Goal: Task Accomplishment & Management: Use online tool/utility

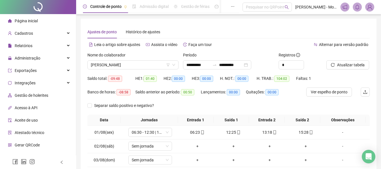
click at [316, 8] on span "[PERSON_NAME] - Mostaza Serralheria LTDA" at bounding box center [316, 7] width 42 height 6
click at [326, 8] on span "[PERSON_NAME] - Mostaza Serralheria LTDA" at bounding box center [316, 7] width 42 height 6
click at [336, 8] on span "[PERSON_NAME] - Mostaza Serralheria LTDA" at bounding box center [316, 7] width 42 height 6
click at [373, 8] on img at bounding box center [370, 7] width 8 height 8
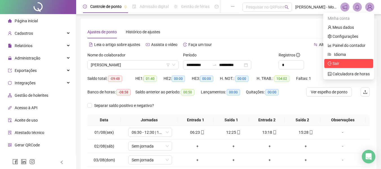
click at [339, 62] on span "Sair" at bounding box center [336, 63] width 7 height 5
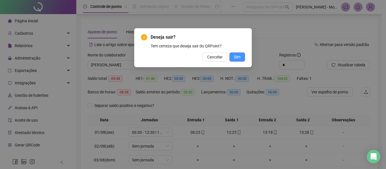
click at [234, 59] on span "Sim" at bounding box center [237, 57] width 6 height 6
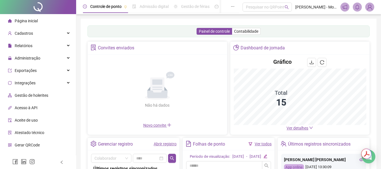
click at [368, 7] on img at bounding box center [370, 7] width 8 height 8
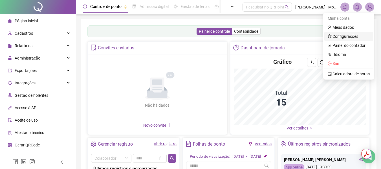
click at [344, 35] on link "Configurações" at bounding box center [343, 36] width 30 height 5
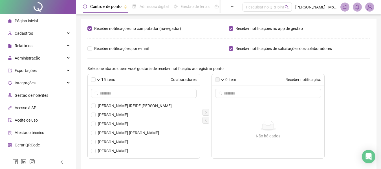
click at [370, 7] on img at bounding box center [370, 7] width 8 height 8
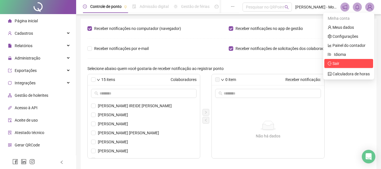
click at [333, 62] on span "Sair" at bounding box center [336, 63] width 7 height 5
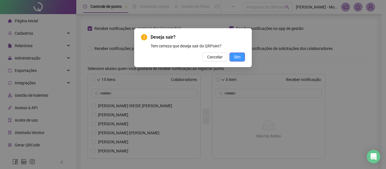
click at [241, 58] on button "Sim" at bounding box center [237, 56] width 16 height 9
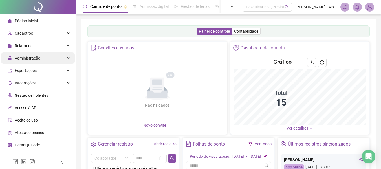
click at [37, 59] on span "Administração" at bounding box center [28, 58] width 26 height 5
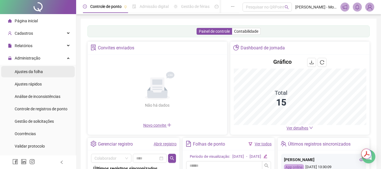
click at [35, 73] on span "Ajustes da folha" at bounding box center [29, 71] width 28 height 5
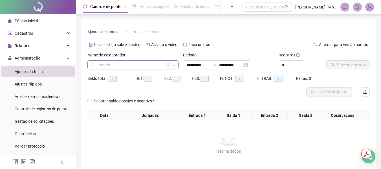
click at [108, 63] on input "search" at bounding box center [130, 65] width 79 height 8
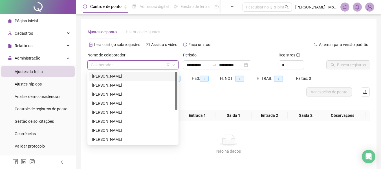
click at [131, 77] on div "[PERSON_NAME] IREIDE [PERSON_NAME]" at bounding box center [133, 76] width 82 height 6
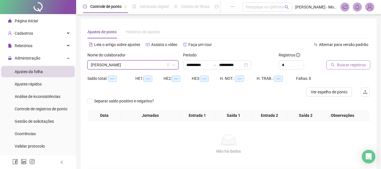
click at [339, 67] on span "Buscar registros" at bounding box center [351, 65] width 29 height 6
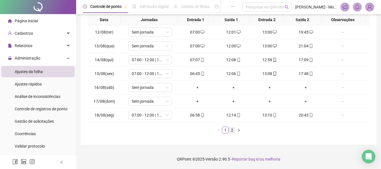
click at [231, 130] on link "2" at bounding box center [232, 130] width 6 height 6
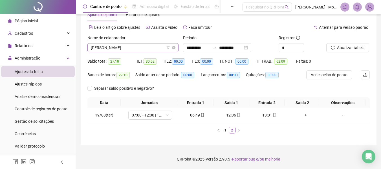
click at [123, 47] on span "[PERSON_NAME] IREIDE [PERSON_NAME]" at bounding box center [133, 47] width 84 height 8
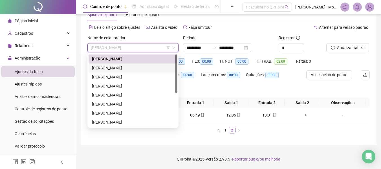
click at [126, 70] on div "[PERSON_NAME]" at bounding box center [133, 68] width 82 height 6
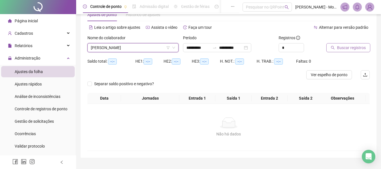
click at [362, 46] on span "Buscar registros" at bounding box center [351, 48] width 29 height 6
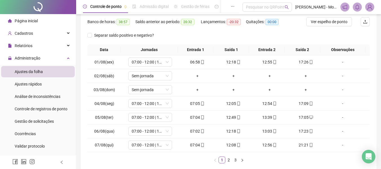
scroll to position [100, 0]
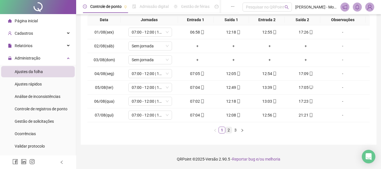
click at [230, 131] on link "2" at bounding box center [229, 130] width 6 height 6
click at [234, 131] on link "3" at bounding box center [236, 130] width 6 height 6
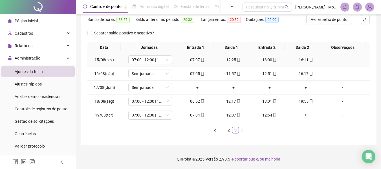
scroll to position [0, 0]
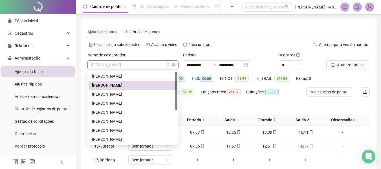
click at [120, 64] on span "[PERSON_NAME]" at bounding box center [133, 65] width 84 height 8
click at [116, 91] on div "[PERSON_NAME]" at bounding box center [133, 94] width 82 height 6
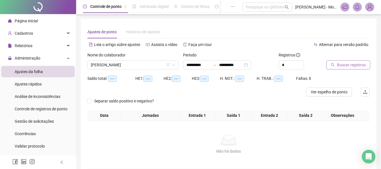
click at [338, 66] on span "Buscar registros" at bounding box center [351, 65] width 29 height 6
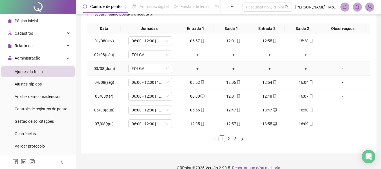
scroll to position [100, 0]
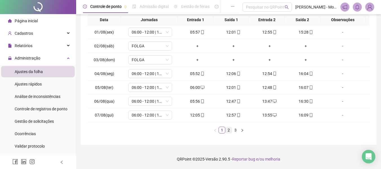
click at [227, 131] on link "2" at bounding box center [229, 130] width 6 height 6
click at [234, 129] on link "3" at bounding box center [236, 130] width 6 height 6
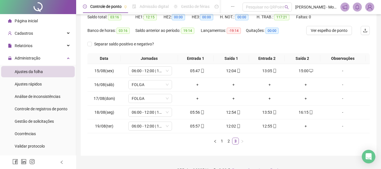
scroll to position [0, 0]
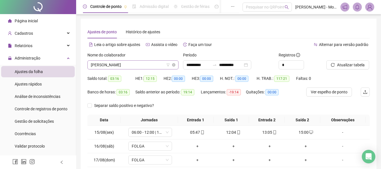
click at [126, 67] on span "[PERSON_NAME]" at bounding box center [133, 65] width 84 height 8
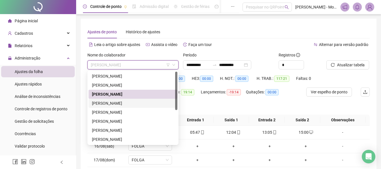
click at [125, 105] on div "[PERSON_NAME] [PERSON_NAME]" at bounding box center [133, 103] width 82 height 6
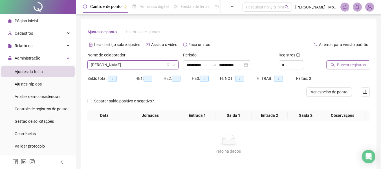
click at [349, 65] on span "Buscar registros" at bounding box center [351, 65] width 29 height 6
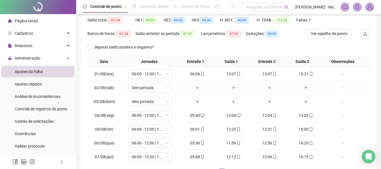
scroll to position [100, 0]
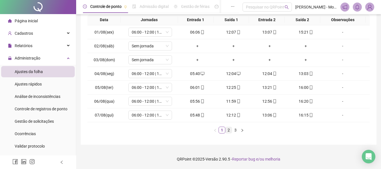
click at [229, 131] on link "2" at bounding box center [229, 130] width 6 height 6
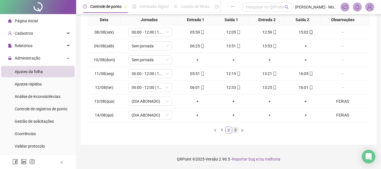
click at [235, 131] on link "3" at bounding box center [236, 130] width 6 height 6
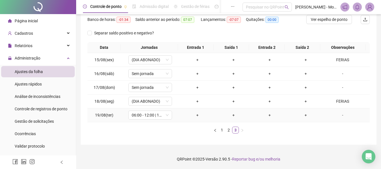
click at [338, 115] on div "-" at bounding box center [342, 115] width 33 height 6
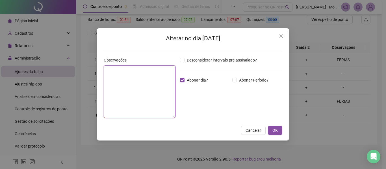
click at [136, 76] on textarea at bounding box center [140, 91] width 72 height 52
type textarea "******"
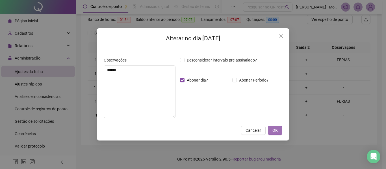
click at [273, 132] on span "OK" at bounding box center [274, 130] width 5 height 6
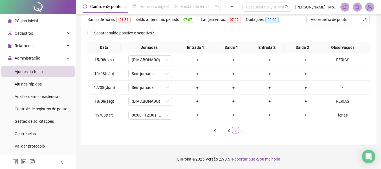
scroll to position [16, 0]
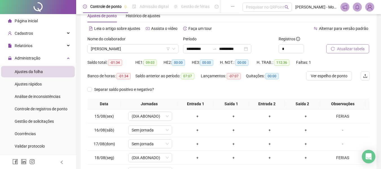
click at [357, 51] on span "Atualizar tabela" at bounding box center [351, 49] width 28 height 6
click at [148, 49] on span "[PERSON_NAME] [PERSON_NAME]" at bounding box center [133, 49] width 84 height 8
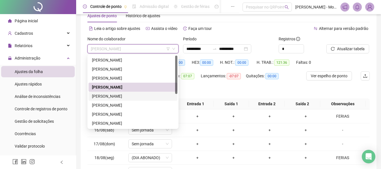
click at [126, 94] on div "[PERSON_NAME]" at bounding box center [133, 96] width 82 height 6
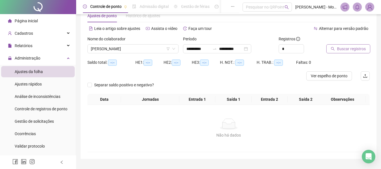
click at [344, 51] on span "Buscar registros" at bounding box center [351, 49] width 29 height 6
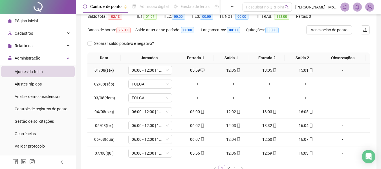
scroll to position [100, 0]
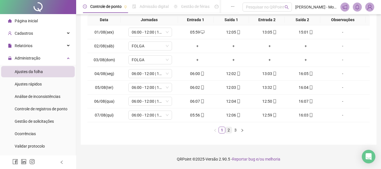
click at [230, 130] on link "2" at bounding box center [229, 130] width 6 height 6
click at [235, 130] on link "3" at bounding box center [236, 130] width 6 height 6
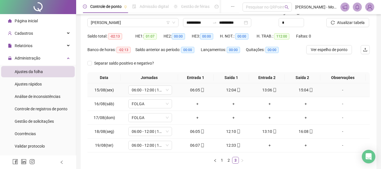
scroll to position [73, 0]
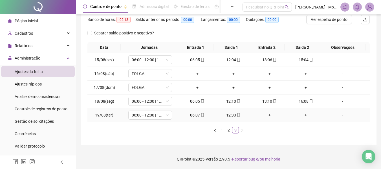
click at [267, 117] on div "+" at bounding box center [270, 115] width 32 height 6
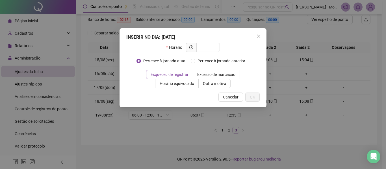
click at [267, 117] on div "INSERIR NO DIA : 19/08/2025 Horário Pertence à jornada atual Pertence à jornada…" at bounding box center [193, 84] width 386 height 169
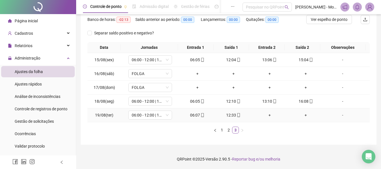
click at [267, 117] on div "+" at bounding box center [270, 115] width 32 height 6
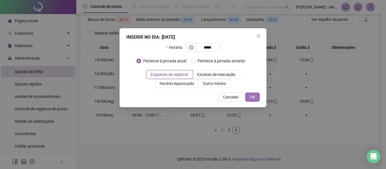
type input "*****"
click at [252, 96] on span "OK" at bounding box center [251, 97] width 5 height 6
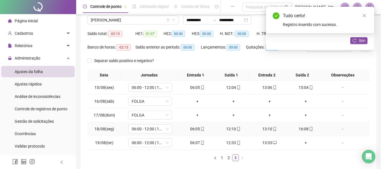
scroll to position [0, 0]
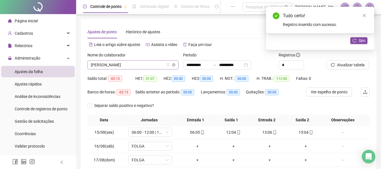
click at [142, 65] on span "[PERSON_NAME]" at bounding box center [133, 65] width 84 height 8
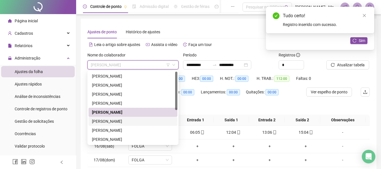
click at [125, 118] on div "[PERSON_NAME]" at bounding box center [133, 121] width 82 height 6
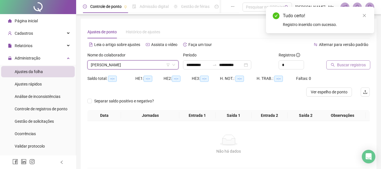
click at [352, 65] on span "Buscar registros" at bounding box center [351, 65] width 29 height 6
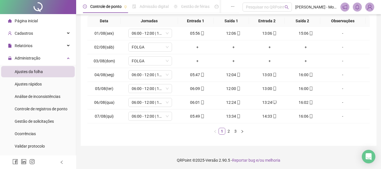
scroll to position [100, 0]
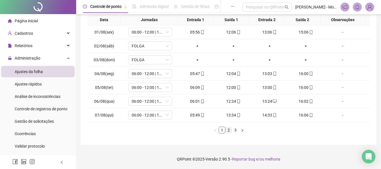
click at [228, 131] on link "2" at bounding box center [229, 130] width 6 height 6
click at [234, 131] on link "3" at bounding box center [236, 130] width 6 height 6
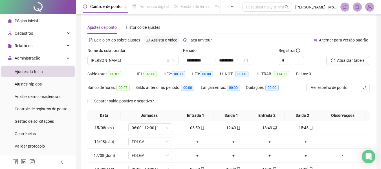
scroll to position [0, 0]
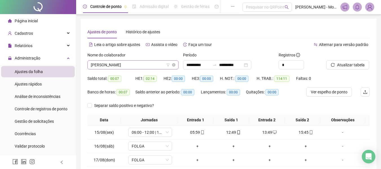
click at [145, 65] on span "[PERSON_NAME]" at bounding box center [133, 65] width 84 height 8
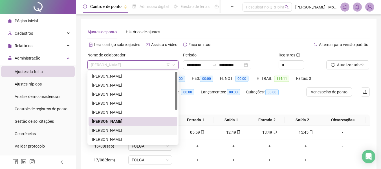
click at [118, 128] on div "[PERSON_NAME] [PERSON_NAME]" at bounding box center [133, 130] width 82 height 6
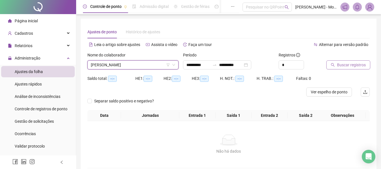
click at [341, 65] on span "Buscar registros" at bounding box center [351, 65] width 29 height 6
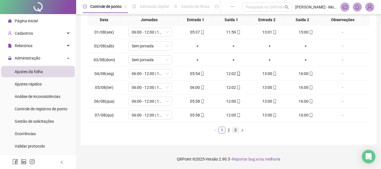
click at [233, 132] on link "3" at bounding box center [236, 130] width 6 height 6
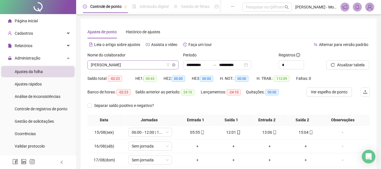
click at [118, 68] on span "[PERSON_NAME] [PERSON_NAME]" at bounding box center [133, 65] width 84 height 8
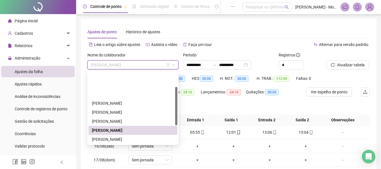
scroll to position [28, 0]
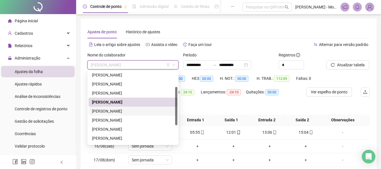
click at [110, 108] on div "[PERSON_NAME]" at bounding box center [133, 111] width 89 height 9
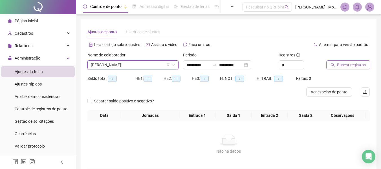
click at [349, 68] on button "Buscar registros" at bounding box center [349, 64] width 44 height 9
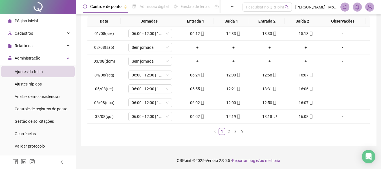
scroll to position [100, 0]
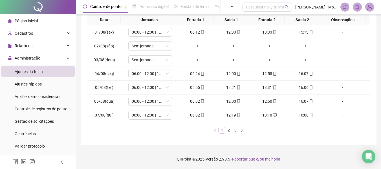
click at [229, 133] on div "Data Jornadas Entrada 1 Saída 1 Entrada 2 Saída 2 Observações 01/08(sex) 06:00 …" at bounding box center [228, 76] width 283 height 124
click at [230, 131] on link "2" at bounding box center [229, 130] width 6 height 6
click at [235, 131] on link "3" at bounding box center [236, 130] width 6 height 6
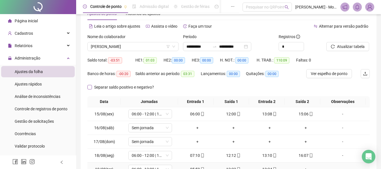
scroll to position [16, 0]
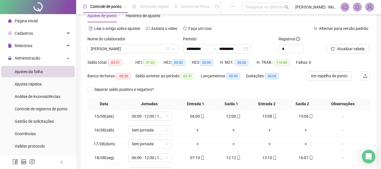
click at [127, 44] on div "Nome do colaborador" at bounding box center [132, 40] width 91 height 8
click at [128, 49] on span "[PERSON_NAME]" at bounding box center [133, 49] width 84 height 8
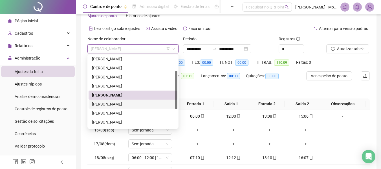
click at [122, 103] on div "[PERSON_NAME] REGALAU [PERSON_NAME]" at bounding box center [133, 104] width 82 height 6
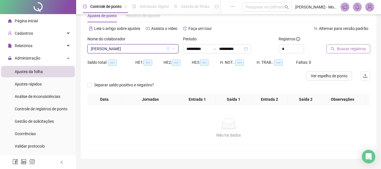
click at [357, 50] on span "Buscar registros" at bounding box center [351, 49] width 29 height 6
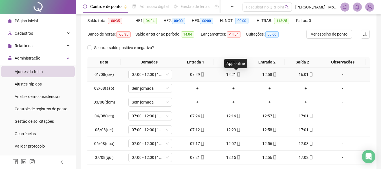
scroll to position [100, 0]
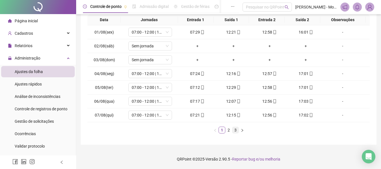
click at [235, 131] on link "3" at bounding box center [236, 130] width 6 height 6
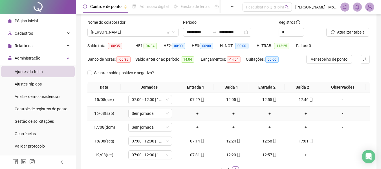
scroll to position [0, 0]
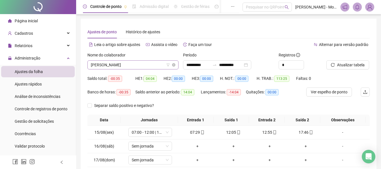
click at [102, 61] on span "[PERSON_NAME] REGALAU [PERSON_NAME]" at bounding box center [133, 65] width 84 height 8
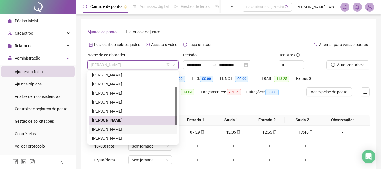
click at [106, 126] on div "[PERSON_NAME] [PERSON_NAME]" at bounding box center [133, 129] width 82 height 6
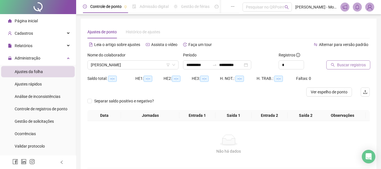
click at [344, 66] on span "Buscar registros" at bounding box center [351, 65] width 29 height 6
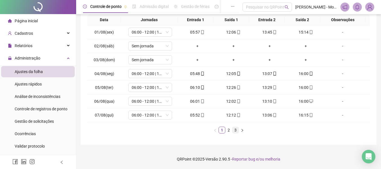
click at [237, 130] on link "3" at bounding box center [236, 130] width 6 height 6
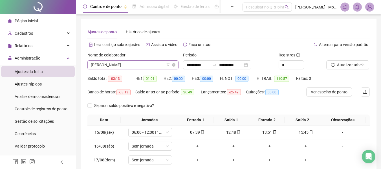
click at [132, 66] on span "[PERSON_NAME] [PERSON_NAME]" at bounding box center [133, 65] width 84 height 8
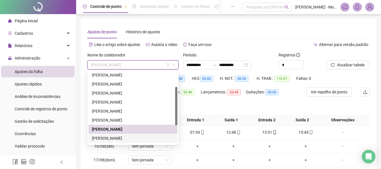
click at [110, 137] on div "[PERSON_NAME]" at bounding box center [133, 138] width 82 height 6
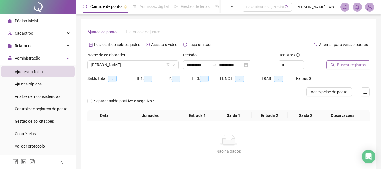
click at [342, 65] on span "Buscar registros" at bounding box center [351, 65] width 29 height 6
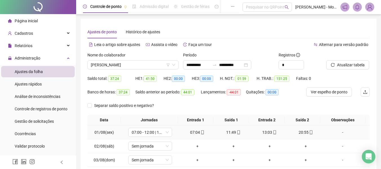
scroll to position [100, 0]
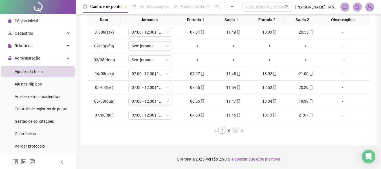
click at [236, 132] on link "3" at bounding box center [236, 130] width 6 height 6
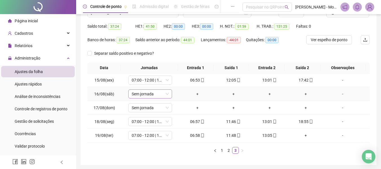
scroll to position [16, 0]
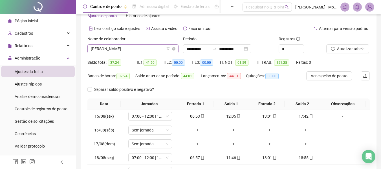
click at [126, 49] on span "[PERSON_NAME]" at bounding box center [133, 49] width 84 height 8
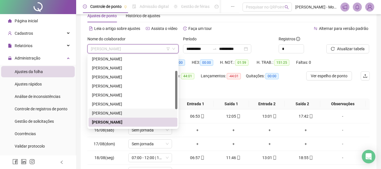
scroll to position [63, 0]
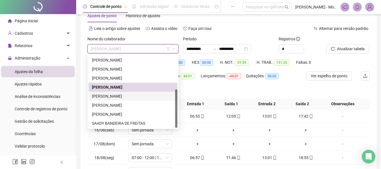
click at [102, 98] on div "[PERSON_NAME] [PERSON_NAME]" at bounding box center [133, 96] width 82 height 6
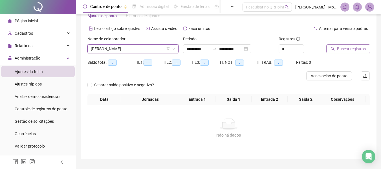
click at [362, 49] on span "Buscar registros" at bounding box center [351, 49] width 29 height 6
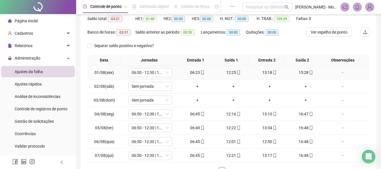
scroll to position [100, 0]
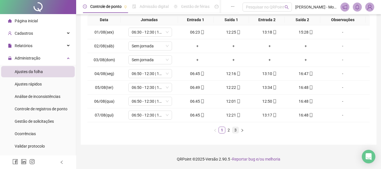
click at [235, 130] on link "3" at bounding box center [236, 130] width 6 height 6
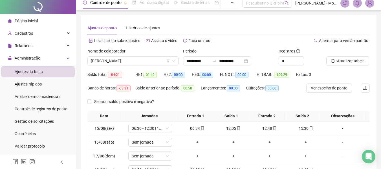
scroll to position [0, 0]
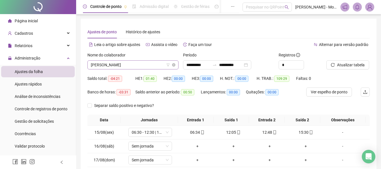
click at [121, 68] on span "[PERSON_NAME] [PERSON_NAME]" at bounding box center [133, 65] width 84 height 8
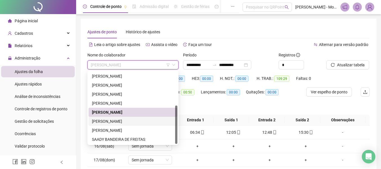
click at [112, 122] on div "[PERSON_NAME] [PERSON_NAME]" at bounding box center [133, 121] width 82 height 6
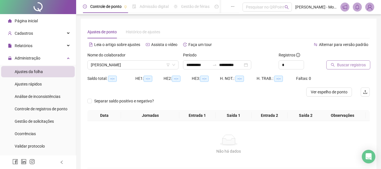
click at [345, 66] on span "Buscar registros" at bounding box center [351, 65] width 29 height 6
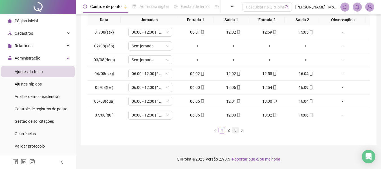
click at [236, 129] on link "3" at bounding box center [236, 130] width 6 height 6
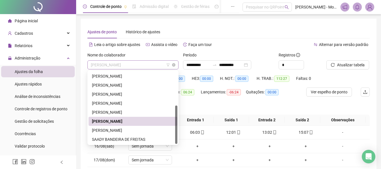
click at [138, 68] on span "[PERSON_NAME] [PERSON_NAME]" at bounding box center [133, 65] width 84 height 8
click at [117, 128] on div "[PERSON_NAME] [PERSON_NAME]" at bounding box center [133, 130] width 82 height 6
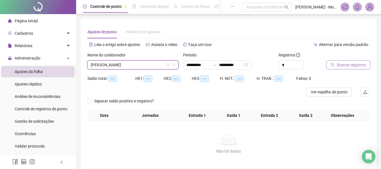
click at [348, 64] on span "Buscar registros" at bounding box center [351, 65] width 29 height 6
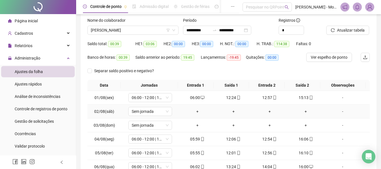
scroll to position [100, 0]
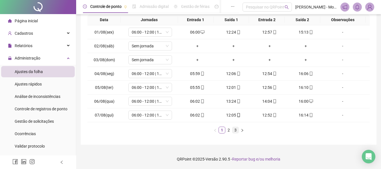
click at [236, 131] on link "3" at bounding box center [236, 130] width 6 height 6
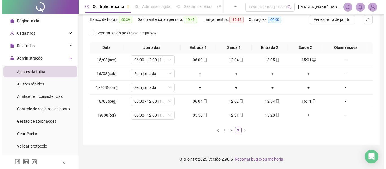
scroll to position [0, 0]
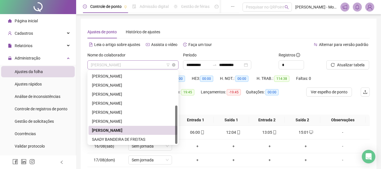
click at [129, 65] on span "[PERSON_NAME] [PERSON_NAME]" at bounding box center [133, 65] width 84 height 8
click at [121, 139] on div "SAADY BANDEIRA DE FREITAS" at bounding box center [133, 139] width 82 height 6
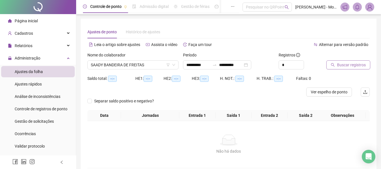
click at [347, 64] on span "Buscar registros" at bounding box center [351, 65] width 29 height 6
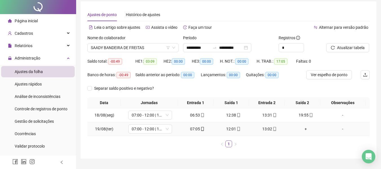
scroll to position [31, 0]
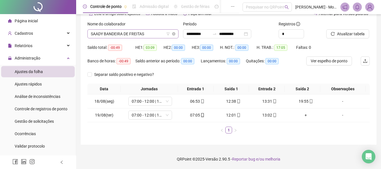
click at [115, 34] on span "SAADY BANDEIRA DE FREITAS" at bounding box center [133, 34] width 84 height 8
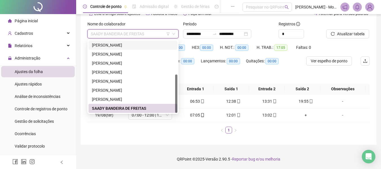
click at [108, 43] on div "[PERSON_NAME]" at bounding box center [133, 45] width 82 height 6
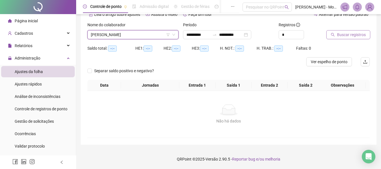
click at [353, 34] on span "Buscar registros" at bounding box center [351, 35] width 29 height 6
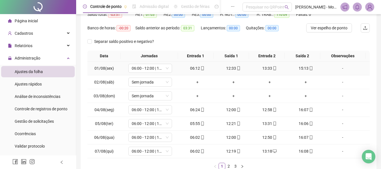
scroll to position [100, 0]
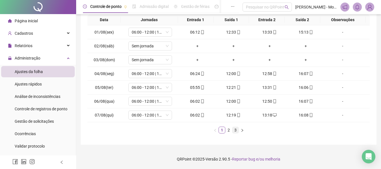
click at [237, 132] on link "3" at bounding box center [236, 130] width 6 height 6
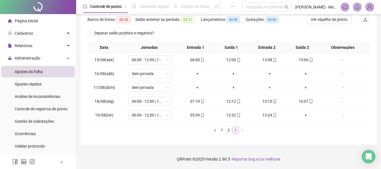
scroll to position [73, 0]
click at [201, 101] on icon "mobile" at bounding box center [203, 101] width 4 height 4
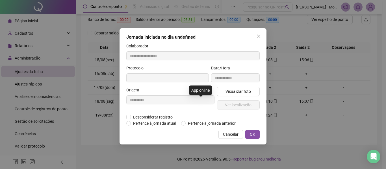
type input "**********"
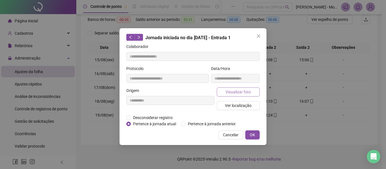
click at [240, 93] on span "Visualizar foto" at bounding box center [237, 92] width 25 height 6
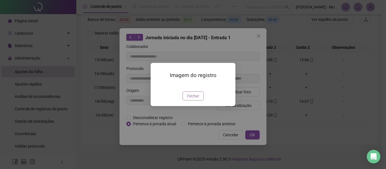
click at [195, 99] on span "Fechar" at bounding box center [193, 96] width 12 height 6
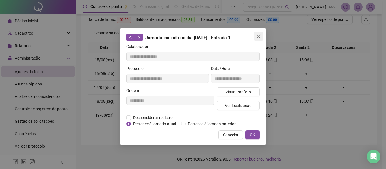
click at [260, 36] on icon "close" at bounding box center [258, 36] width 5 height 5
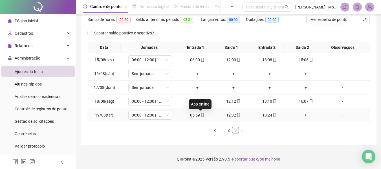
click at [201, 116] on icon "mobile" at bounding box center [203, 115] width 4 height 4
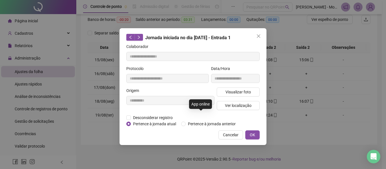
type input "**********"
click at [232, 93] on span "Visualizar foto" at bounding box center [237, 92] width 25 height 6
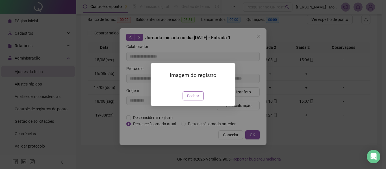
click at [194, 100] on button "Fechar" at bounding box center [192, 95] width 21 height 9
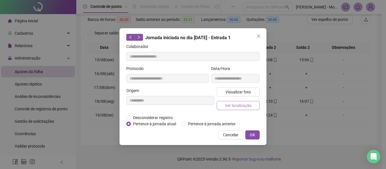
click at [236, 108] on span "Ver localização" at bounding box center [238, 105] width 27 height 6
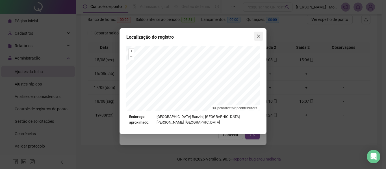
click at [258, 36] on icon "close" at bounding box center [258, 35] width 3 height 3
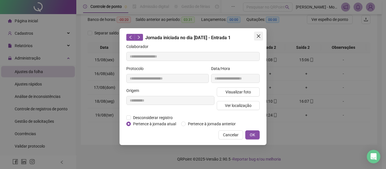
click at [256, 36] on icon "close" at bounding box center [258, 36] width 5 height 5
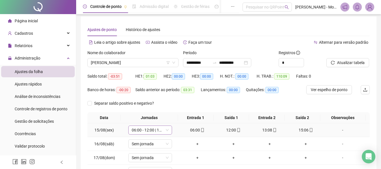
scroll to position [0, 0]
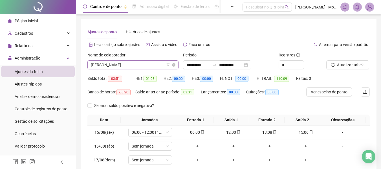
click at [124, 64] on span "[PERSON_NAME]" at bounding box center [133, 65] width 84 height 8
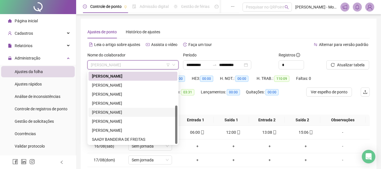
click at [109, 115] on div "[PERSON_NAME] [PERSON_NAME]" at bounding box center [133, 112] width 82 height 6
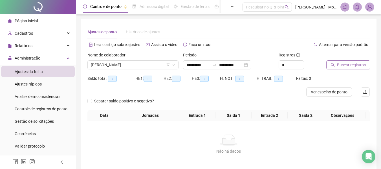
click at [350, 65] on span "Buscar registros" at bounding box center [351, 65] width 29 height 6
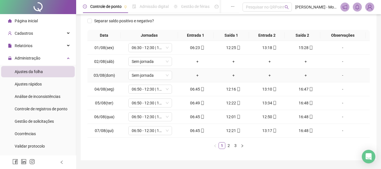
scroll to position [100, 0]
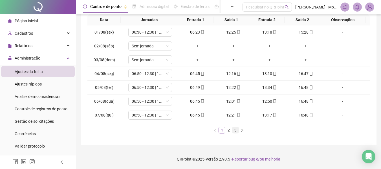
click at [236, 133] on link "3" at bounding box center [236, 130] width 6 height 6
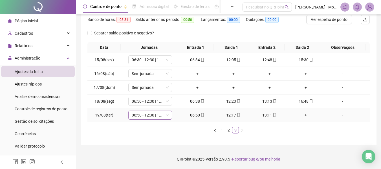
scroll to position [0, 0]
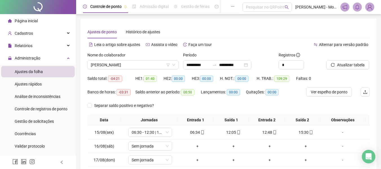
click at [135, 59] on div "Nome do colaborador" at bounding box center [132, 56] width 91 height 8
click at [137, 63] on span "[PERSON_NAME] [PERSON_NAME]" at bounding box center [133, 65] width 84 height 8
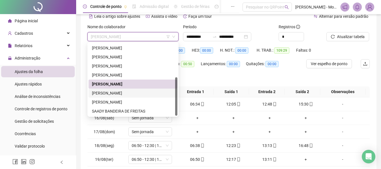
scroll to position [35, 0]
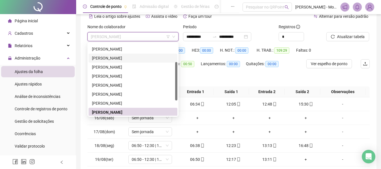
click at [105, 56] on div "[PERSON_NAME]" at bounding box center [133, 58] width 82 height 6
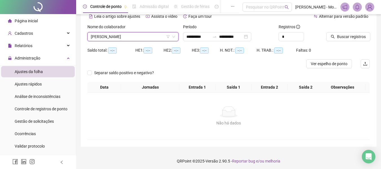
click at [356, 32] on div "Buscar registros" at bounding box center [348, 32] width 43 height 17
click at [350, 36] on span "Buscar registros" at bounding box center [351, 37] width 29 height 6
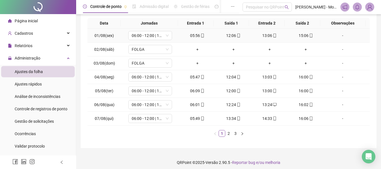
scroll to position [100, 0]
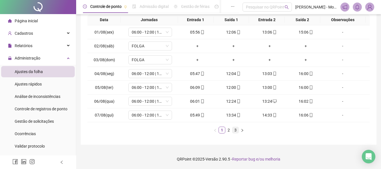
click at [235, 131] on link "3" at bounding box center [236, 130] width 6 height 6
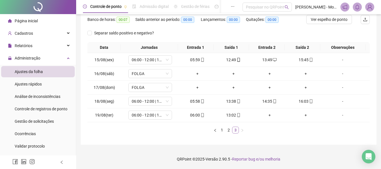
scroll to position [73, 0]
